Goal: Navigation & Orientation: Find specific page/section

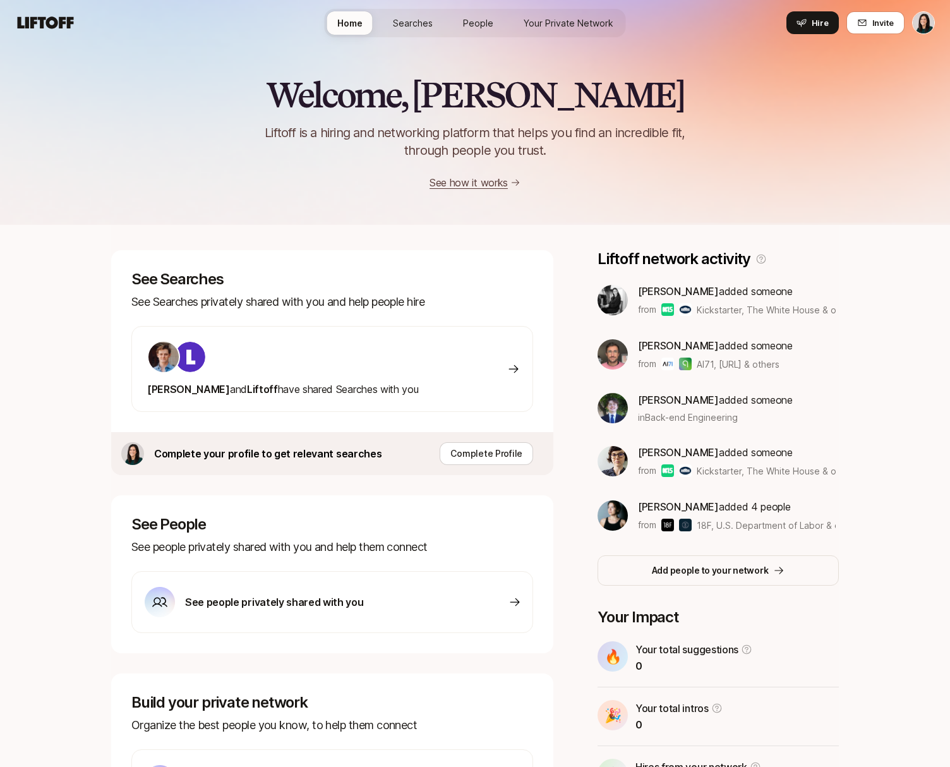
click at [411, 18] on span "Searches" at bounding box center [413, 22] width 40 height 13
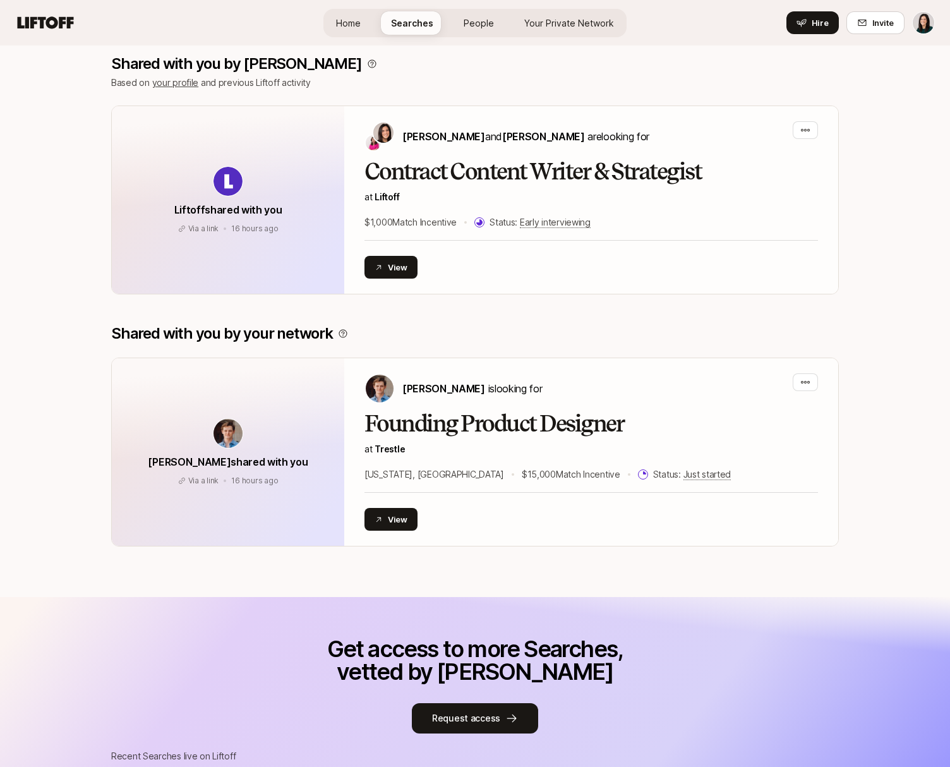
scroll to position [64, 0]
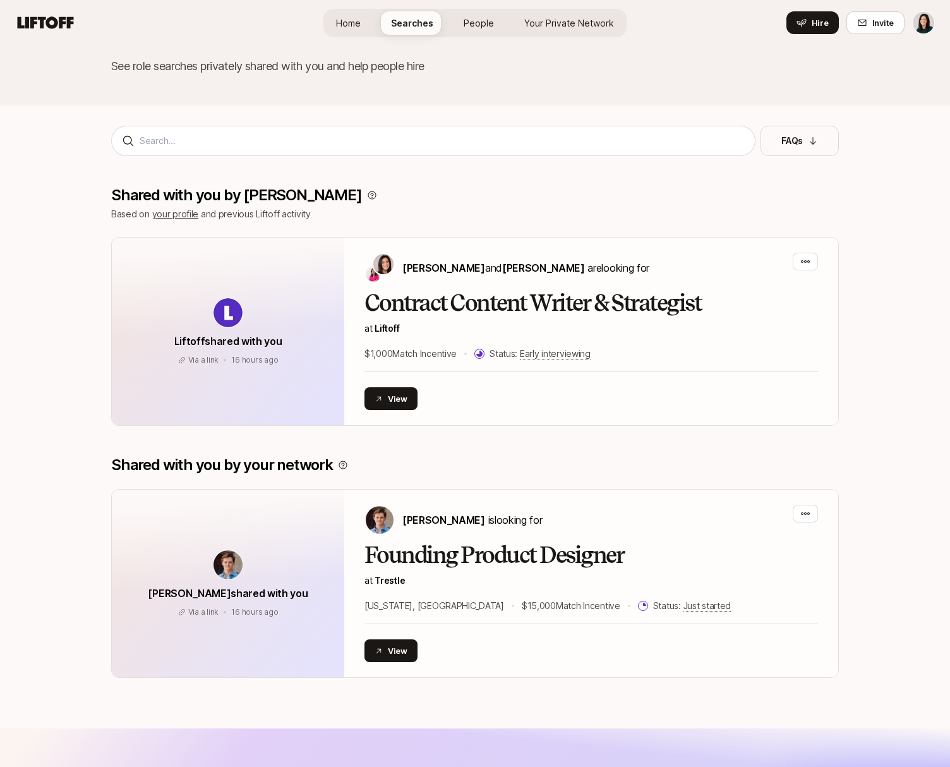
click at [922, 26] on html "Home Searches People Your Private Network Hire Home Searches People Your Privat…" at bounding box center [475, 319] width 950 height 767
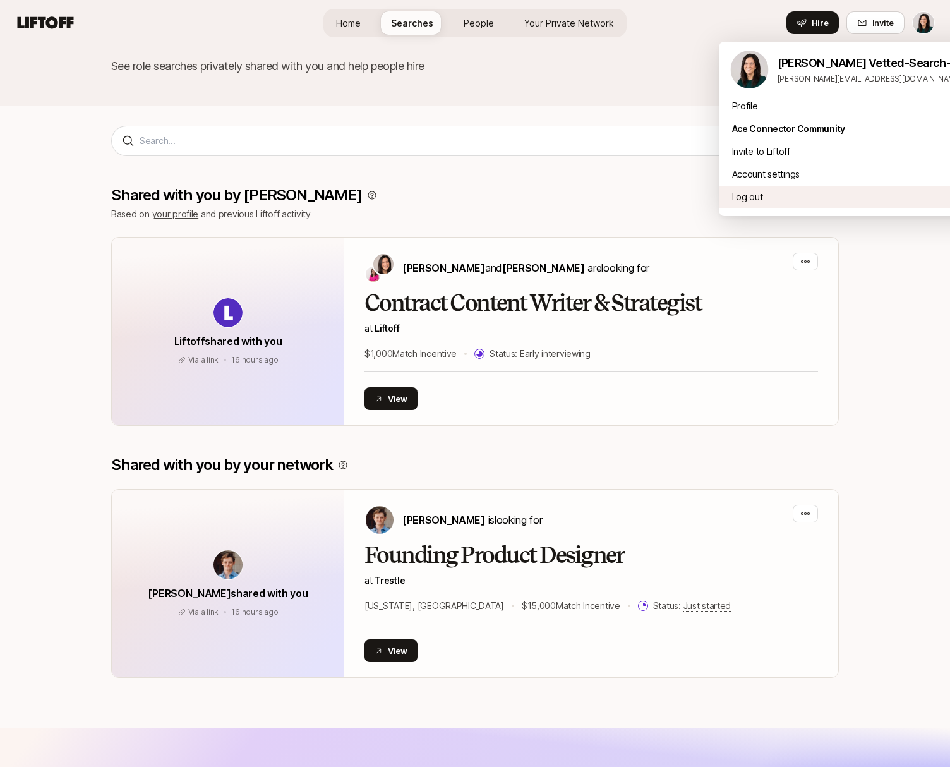
click at [830, 197] on div "Log out" at bounding box center [852, 197] width 266 height 23
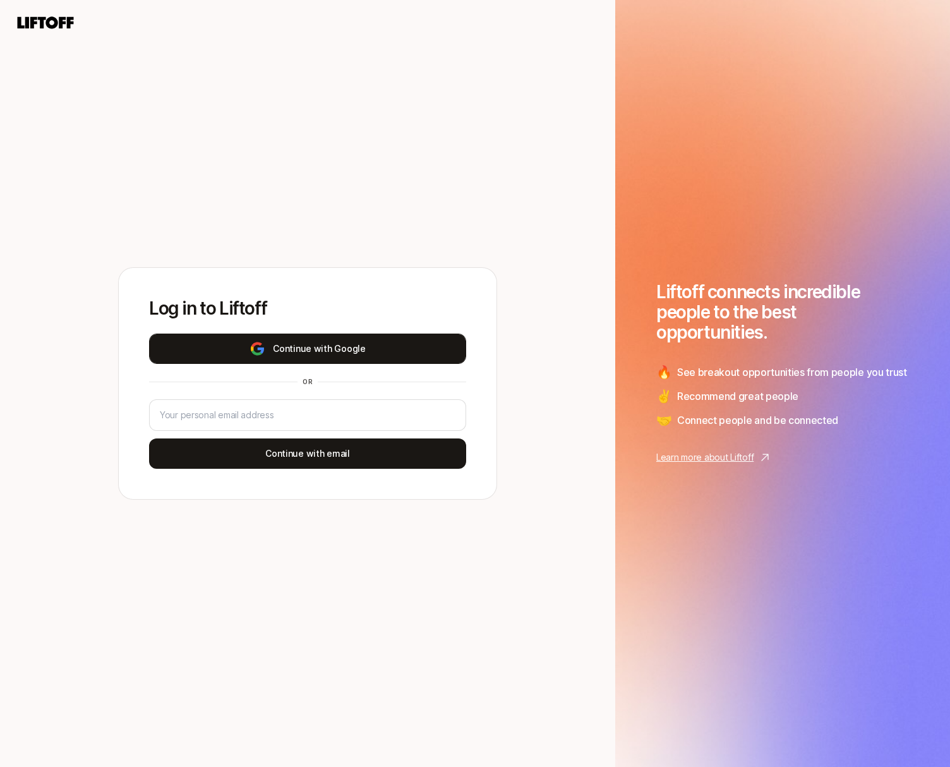
click at [311, 359] on button "Continue with Google" at bounding box center [307, 348] width 317 height 30
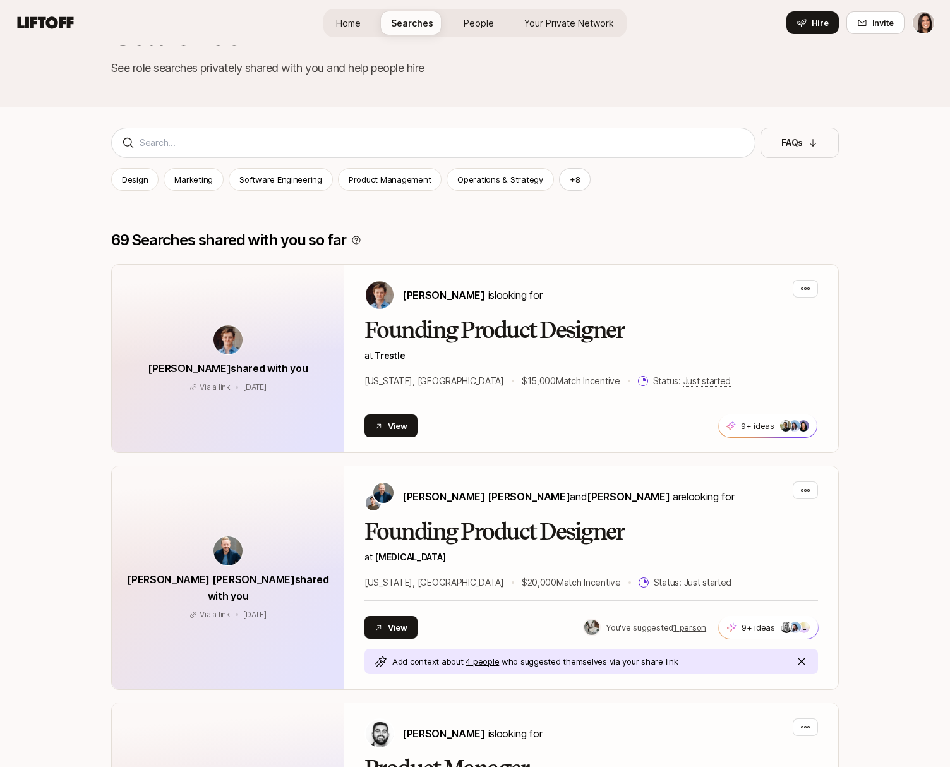
scroll to position [105, 0]
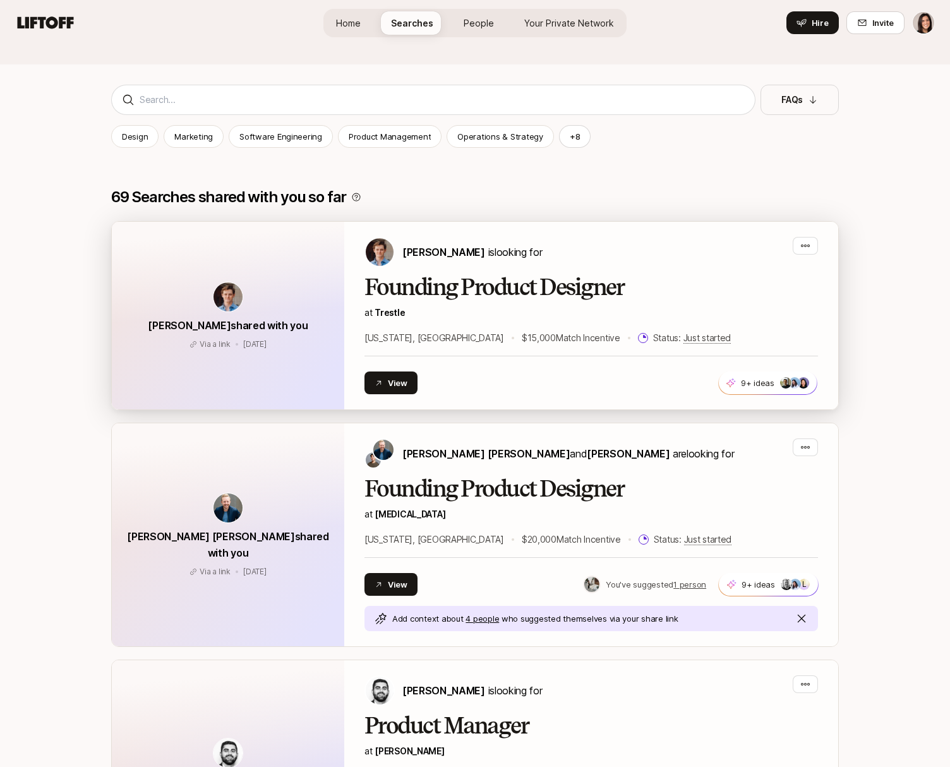
click at [760, 369] on div "Founding Product Designer at Trestle New York, NY $15,000 Match Incentive Statu…" at bounding box center [590, 334] width 453 height 119
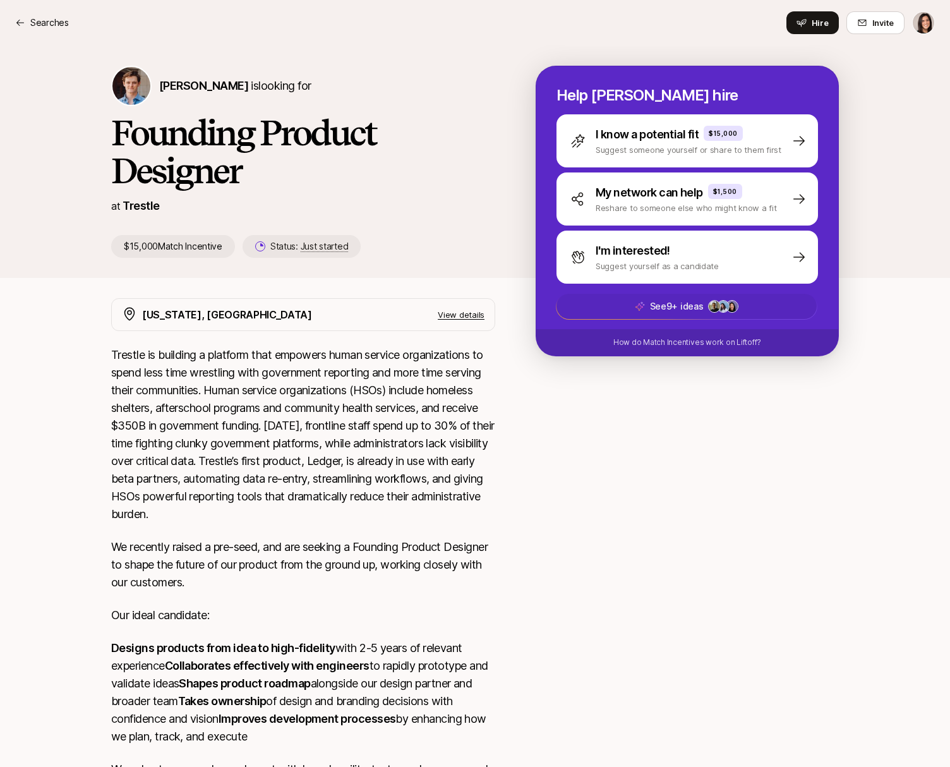
click at [750, 304] on span "See 9+ ideas +16" at bounding box center [686, 306] width 260 height 25
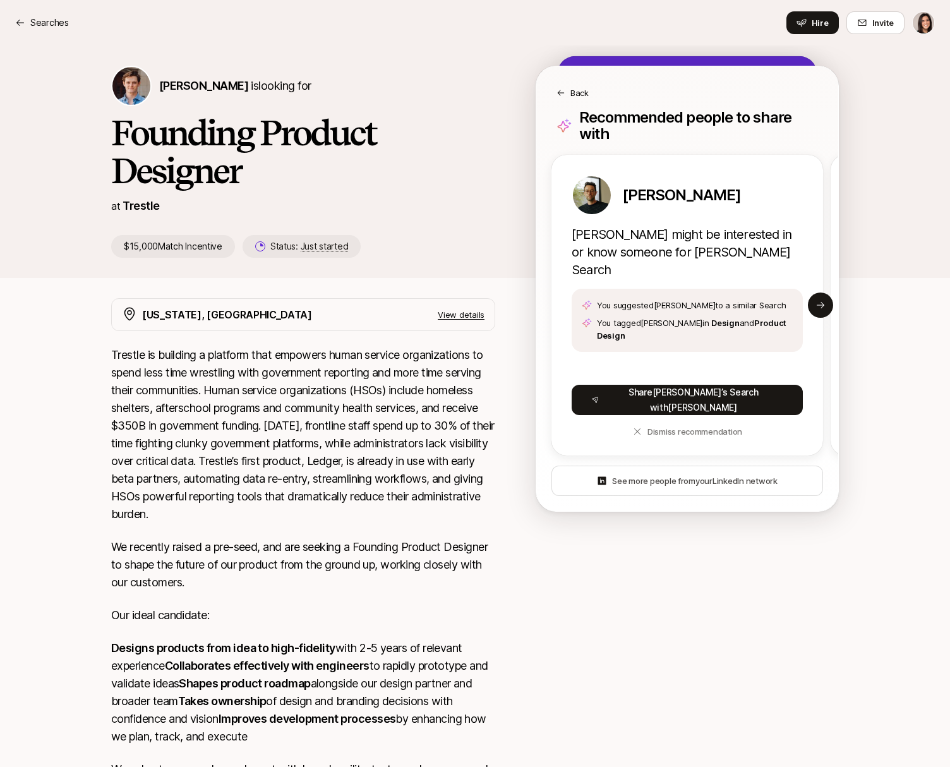
click at [575, 92] on p "Back" at bounding box center [579, 93] width 18 height 13
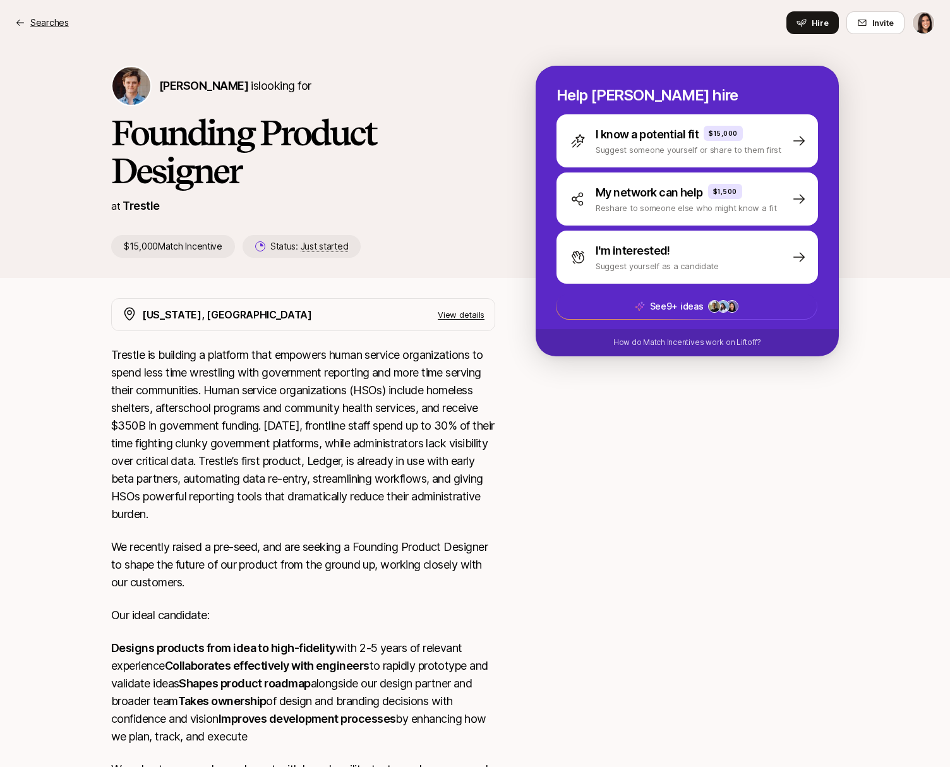
click at [52, 18] on p "Searches" at bounding box center [49, 22] width 39 height 15
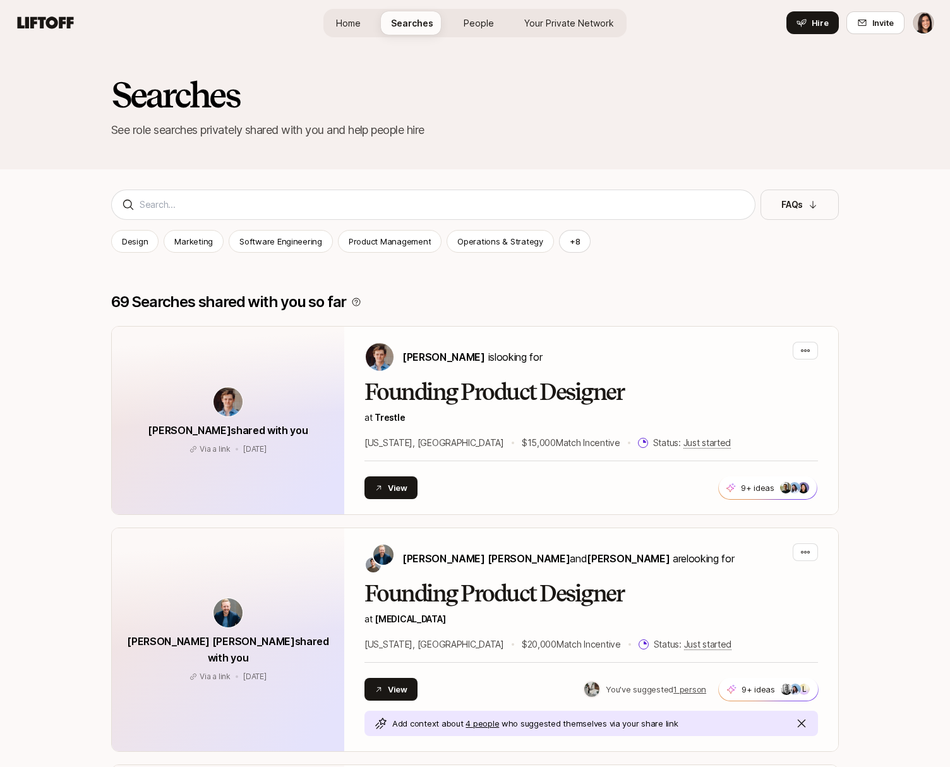
click at [461, 15] on link "People" at bounding box center [478, 22] width 51 height 23
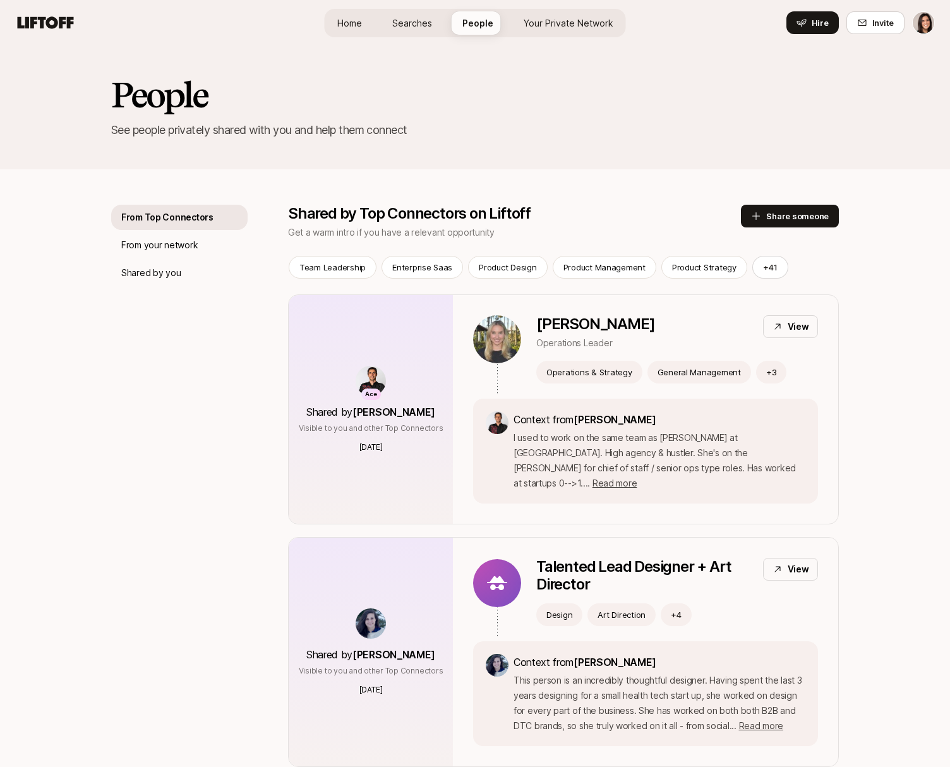
click at [566, 23] on span "Your Private Network" at bounding box center [568, 22] width 90 height 13
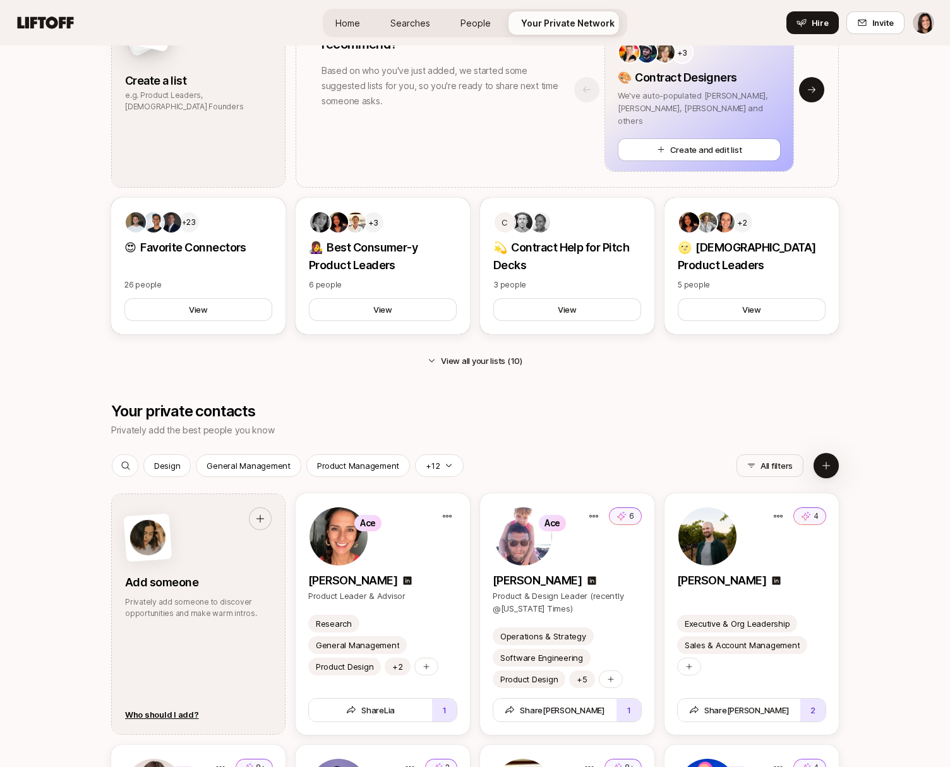
scroll to position [1238, 0]
